Goal: Task Accomplishment & Management: Use online tool/utility

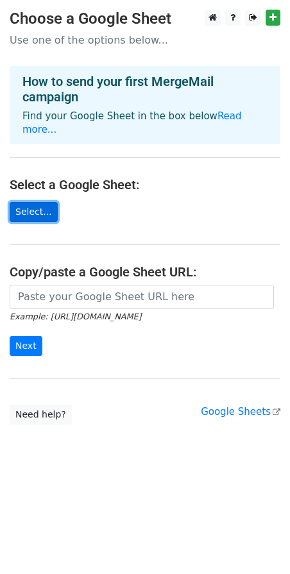
click at [33, 202] on link "Select..." at bounding box center [34, 212] width 48 height 20
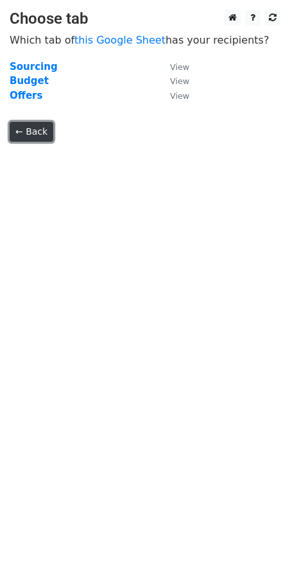
click at [24, 129] on link "← Back" at bounding box center [32, 132] width 44 height 20
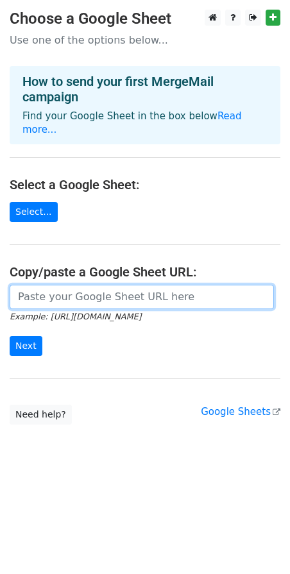
click at [88, 285] on input "url" at bounding box center [142, 297] width 264 height 24
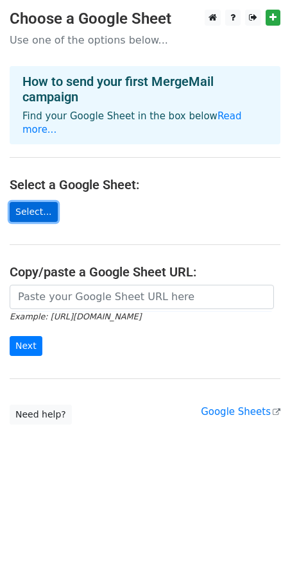
click at [36, 202] on link "Select..." at bounding box center [34, 212] width 48 height 20
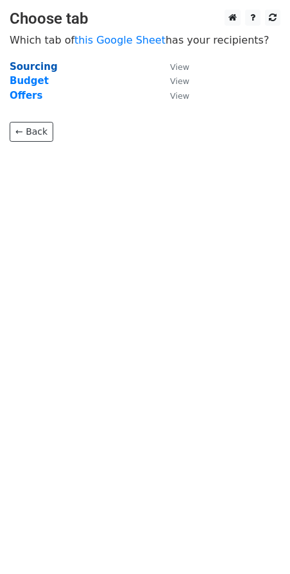
click at [26, 66] on strong "Sourcing" at bounding box center [34, 67] width 48 height 12
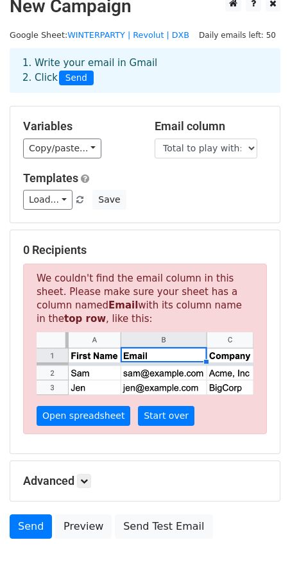
scroll to position [19, 0]
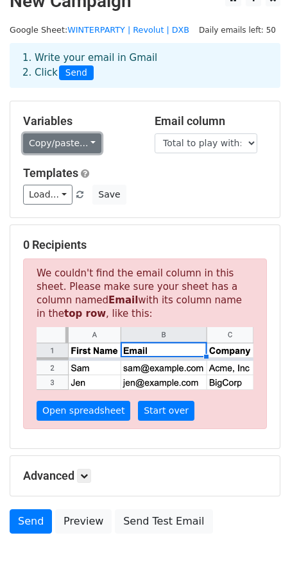
click at [75, 149] on link "Copy/paste..." at bounding box center [62, 143] width 78 height 20
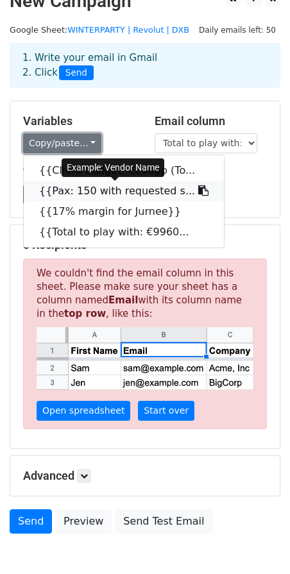
scroll to position [41, 0]
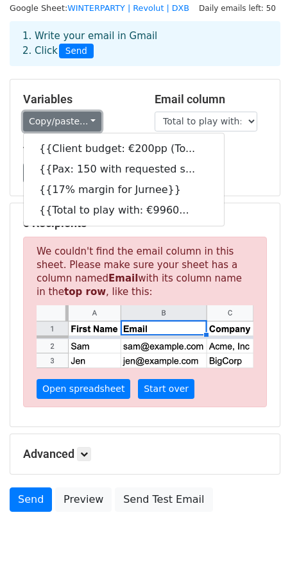
click at [57, 113] on link "Copy/paste..." at bounding box center [62, 122] width 78 height 20
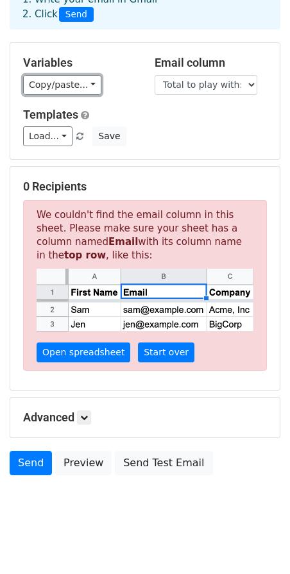
scroll to position [88, 0]
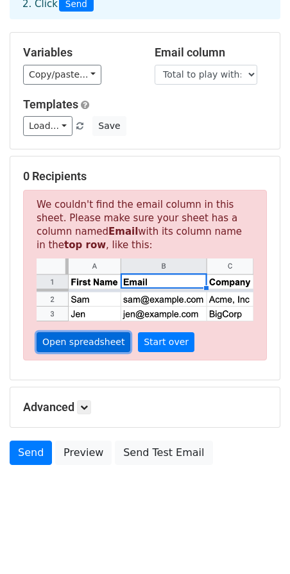
click at [80, 347] on link "Open spreadsheet" at bounding box center [84, 342] width 94 height 20
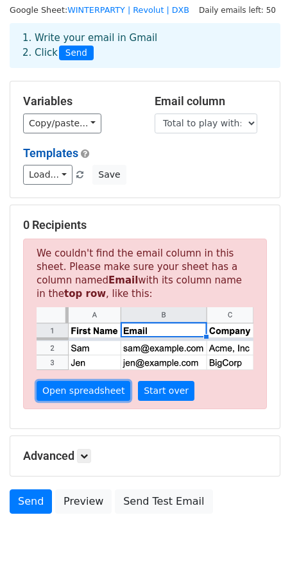
scroll to position [0, 0]
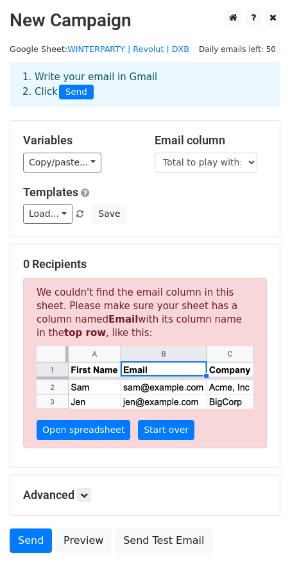
click at [71, 94] on span "Send" at bounding box center [76, 92] width 35 height 15
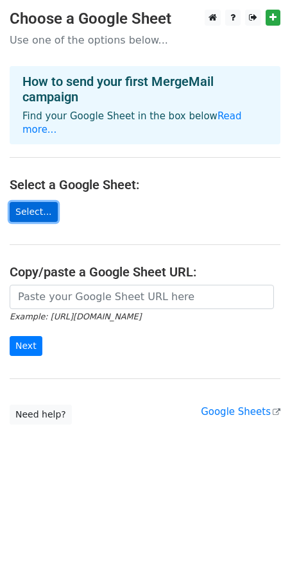
click at [46, 206] on link "Select..." at bounding box center [34, 212] width 48 height 20
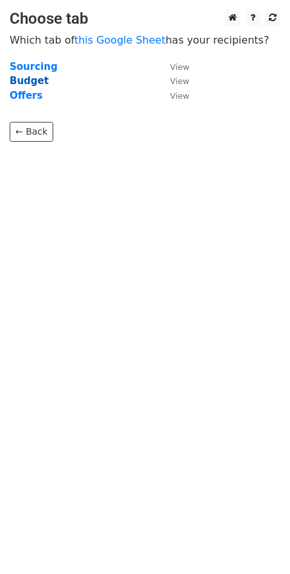
click at [30, 75] on strong "Budget" at bounding box center [29, 81] width 39 height 12
drag, startPoint x: 30, startPoint y: 74, endPoint x: 29, endPoint y: 66, distance: 8.4
click at [29, 66] on tbody "Sourcing View Budget View Offers View" at bounding box center [100, 82] width 180 height 44
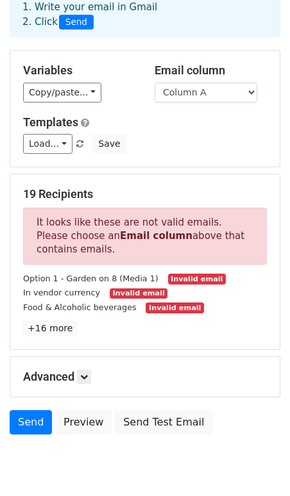
scroll to position [74, 0]
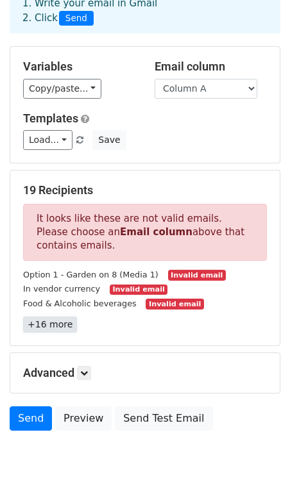
click at [62, 323] on link "+16 more" at bounding box center [50, 325] width 54 height 16
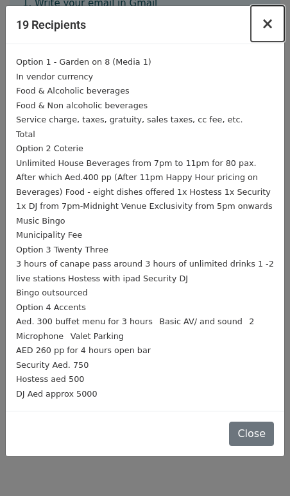
click at [269, 29] on span "×" at bounding box center [267, 24] width 13 height 18
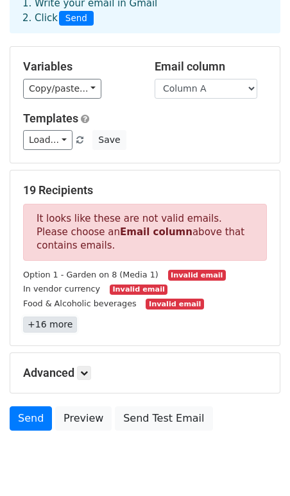
click at [48, 327] on link "+16 more" at bounding box center [50, 325] width 54 height 16
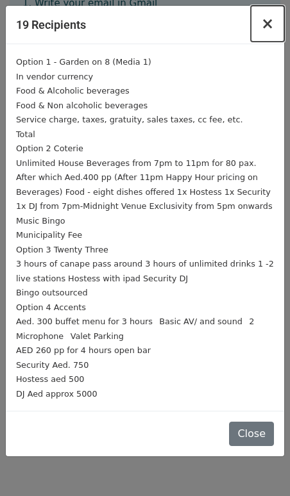
click at [278, 14] on button "×" at bounding box center [267, 24] width 33 height 36
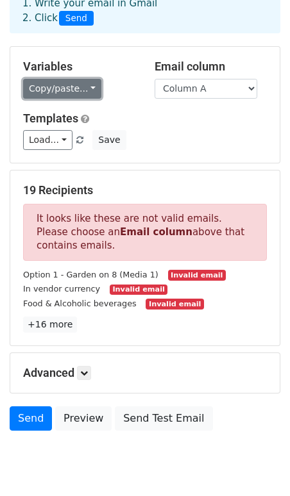
click at [76, 86] on link "Copy/paste..." at bounding box center [62, 89] width 78 height 20
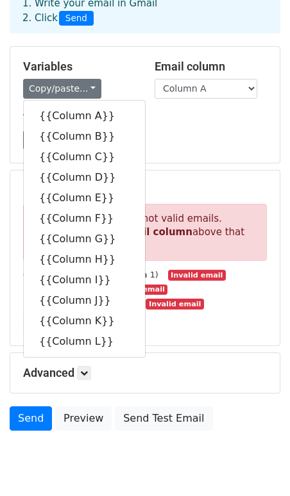
click at [169, 132] on div "Load... No templates saved Save" at bounding box center [144, 140] width 263 height 20
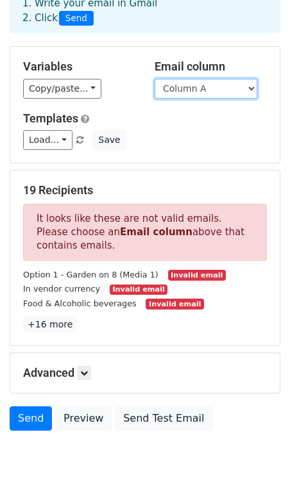
click at [172, 91] on select "Column A Column B Column C Column D Column E Column F Column G Column H Column …" at bounding box center [206, 89] width 103 height 20
select select "Column D"
click at [155, 79] on select "Column A Column B Column C Column D Column E Column F Column G Column H Column …" at bounding box center [206, 89] width 103 height 20
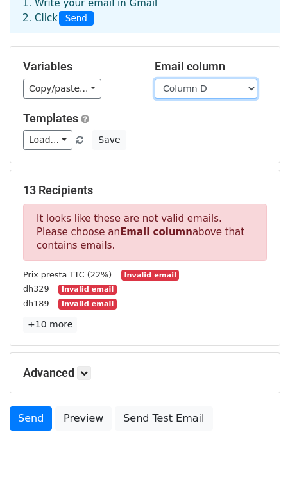
scroll to position [117, 0]
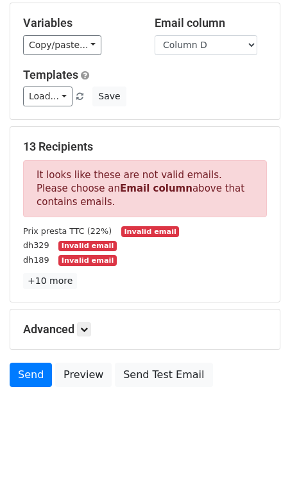
click at [60, 293] on div "13 Recipients It looks like these are not valid emails. Please choose an Email …" at bounding box center [144, 214] width 269 height 175
click at [75, 323] on h5 "Advanced" at bounding box center [145, 330] width 244 height 14
click at [82, 326] on link at bounding box center [84, 330] width 14 height 14
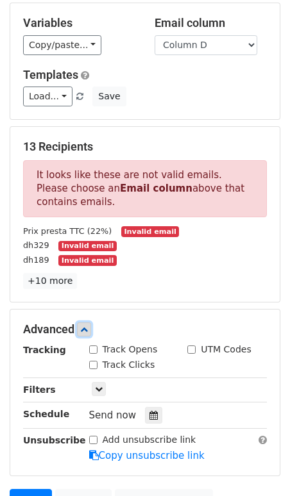
click at [82, 326] on link at bounding box center [84, 330] width 14 height 14
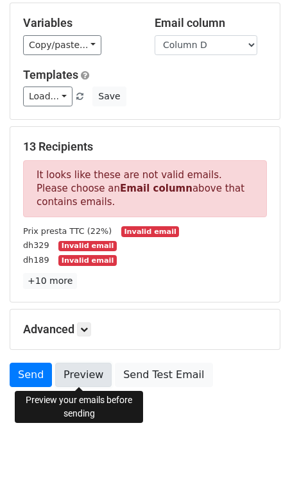
click at [81, 376] on link "Preview" at bounding box center [83, 375] width 56 height 24
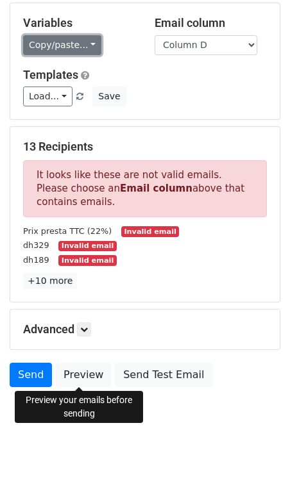
click at [71, 47] on link "Copy/paste..." at bounding box center [62, 45] width 78 height 20
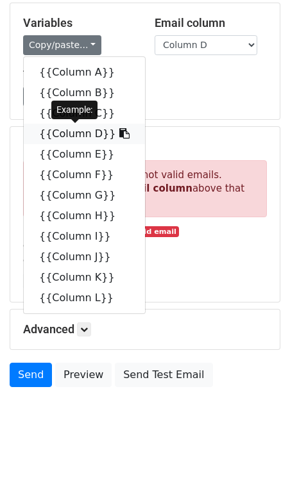
click at [65, 133] on link "{{Column D}}" at bounding box center [84, 134] width 121 height 21
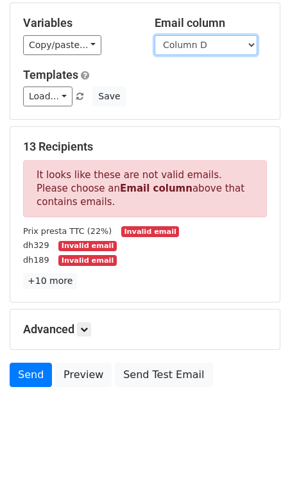
click at [176, 39] on select "Column A Column B Column C Column D Column E Column F Column G Column H Column …" at bounding box center [206, 45] width 103 height 20
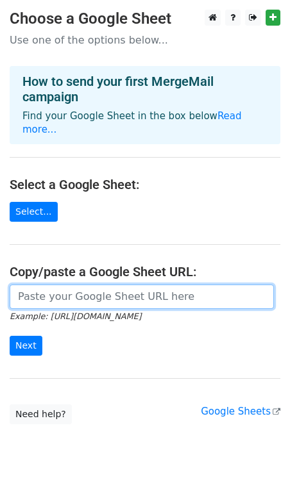
click at [44, 289] on input "url" at bounding box center [142, 297] width 264 height 24
paste input "[URL][DOMAIN_NAME]"
type input "[URL][DOMAIN_NAME]"
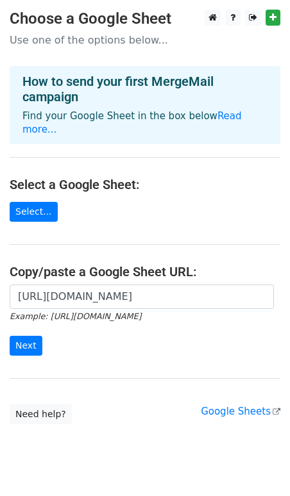
click at [21, 321] on form "[URL][DOMAIN_NAME] Example: [URL][DOMAIN_NAME] Next" at bounding box center [145, 321] width 271 height 72
click at [21, 336] on input "Next" at bounding box center [26, 346] width 33 height 20
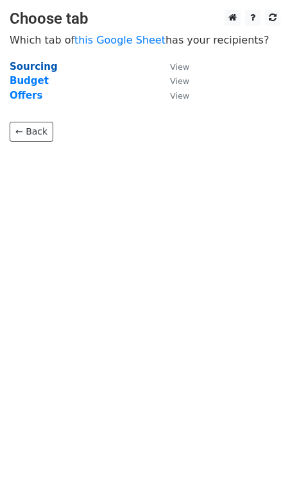
click at [29, 68] on strong "Sourcing" at bounding box center [34, 67] width 48 height 12
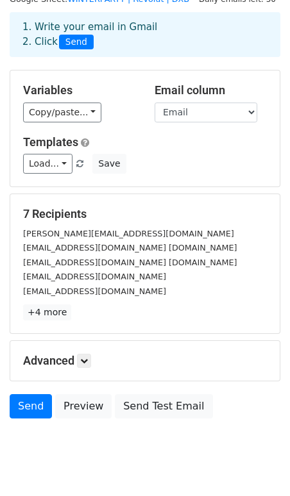
scroll to position [63, 0]
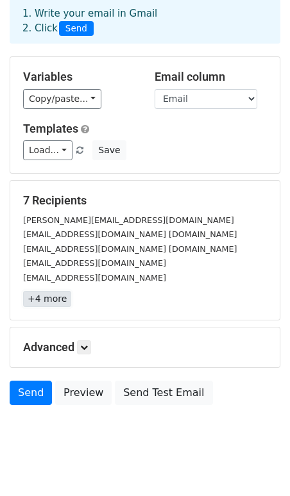
click at [48, 291] on link "+4 more" at bounding box center [47, 299] width 48 height 16
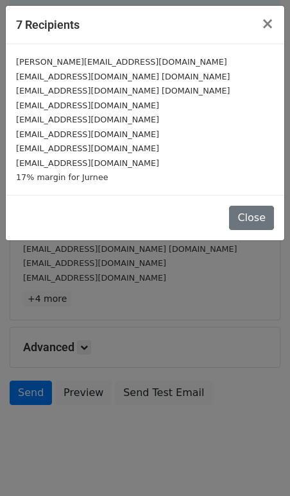
click at [73, 269] on div "7 Recipients × [PERSON_NAME][EMAIL_ADDRESS][DOMAIN_NAME] [DOMAIN_NAME][EMAIL_AD…" at bounding box center [145, 248] width 290 height 496
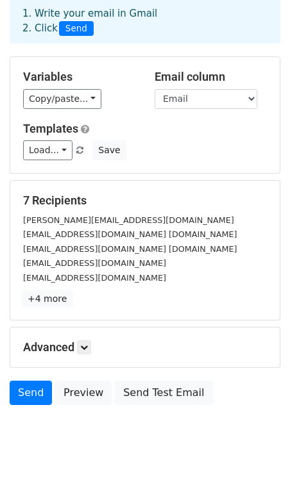
scroll to position [67, 0]
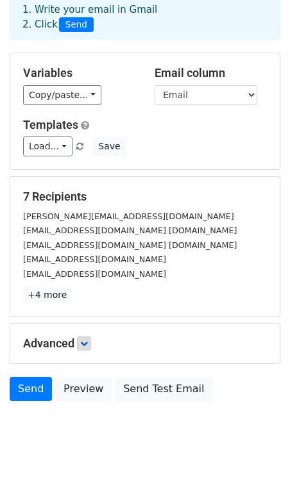
click at [80, 337] on h5 "Advanced" at bounding box center [145, 344] width 244 height 14
click at [95, 337] on h5 "Advanced" at bounding box center [145, 344] width 244 height 14
click at [90, 337] on link at bounding box center [84, 344] width 14 height 14
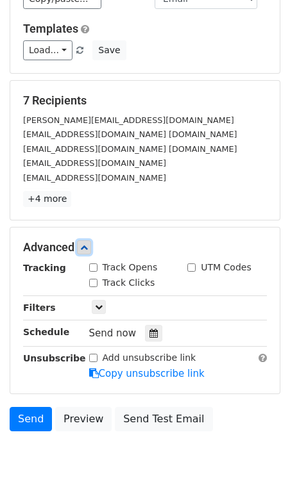
scroll to position [192, 0]
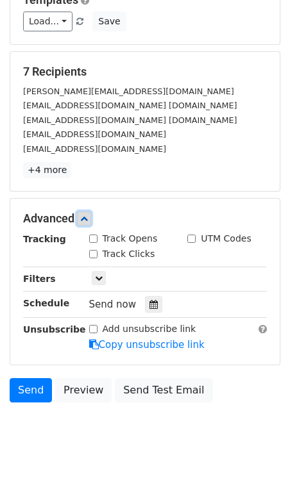
click at [83, 215] on icon at bounding box center [84, 219] width 8 height 8
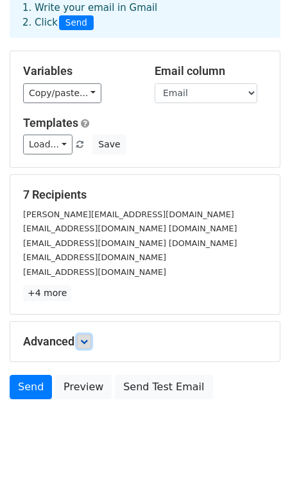
scroll to position [67, 0]
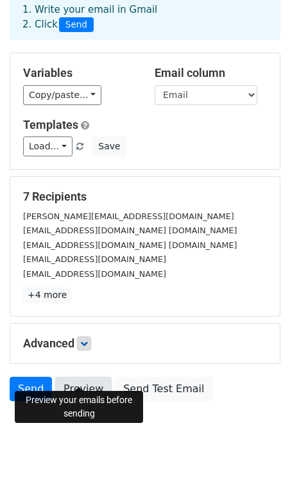
click at [90, 378] on link "Preview" at bounding box center [83, 389] width 56 height 24
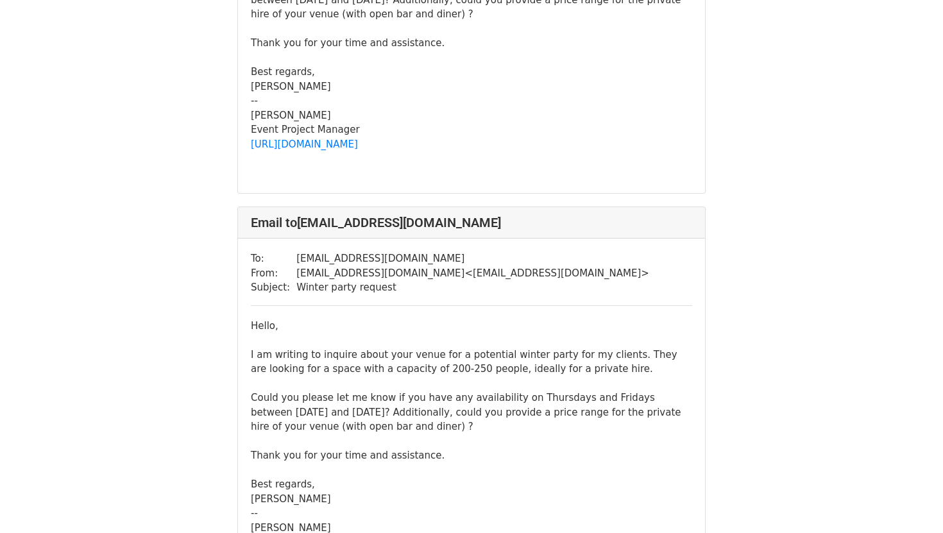
scroll to position [2087, 0]
